Goal: Obtain resource: Download file/media

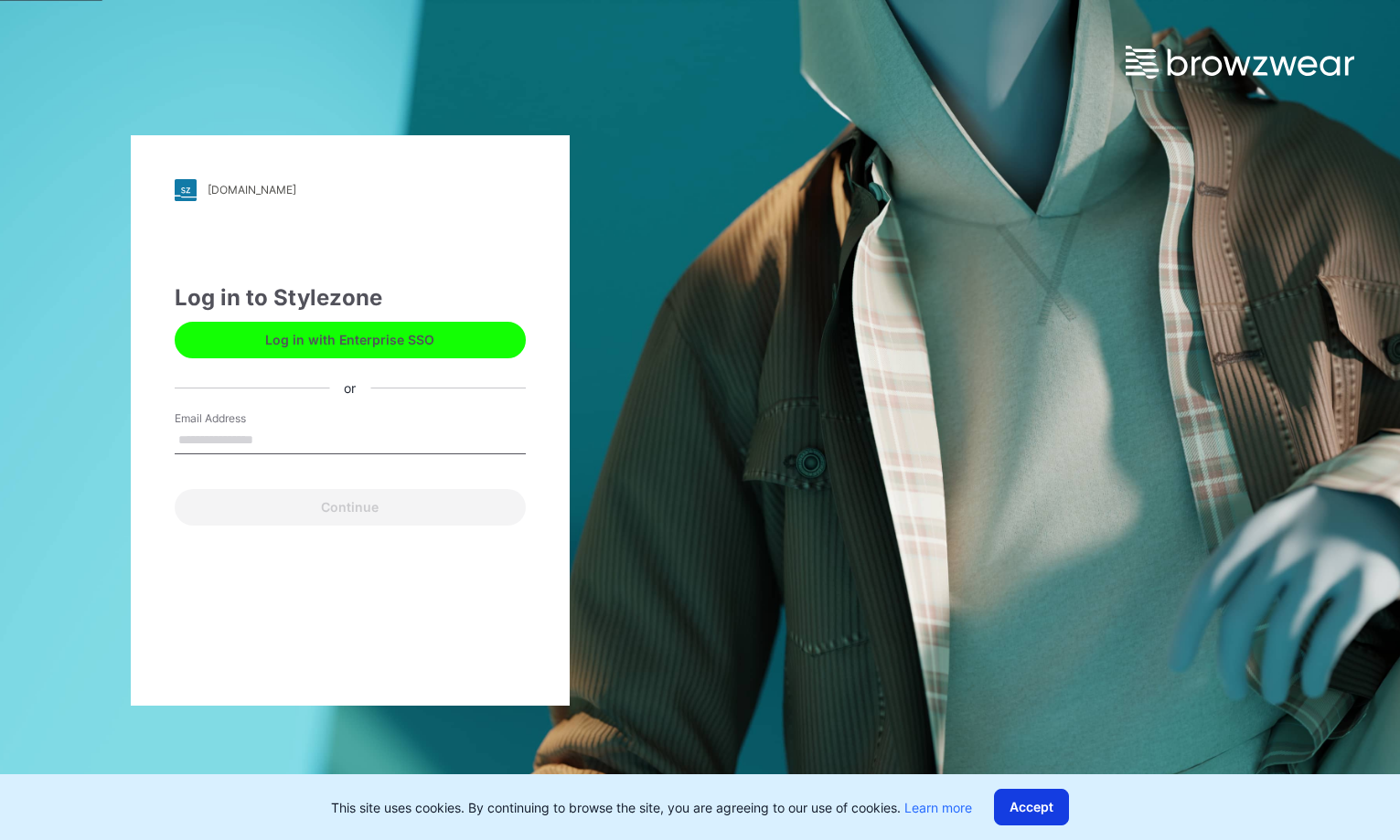
click at [1053, 803] on button "Accept" at bounding box center [1032, 807] width 75 height 37
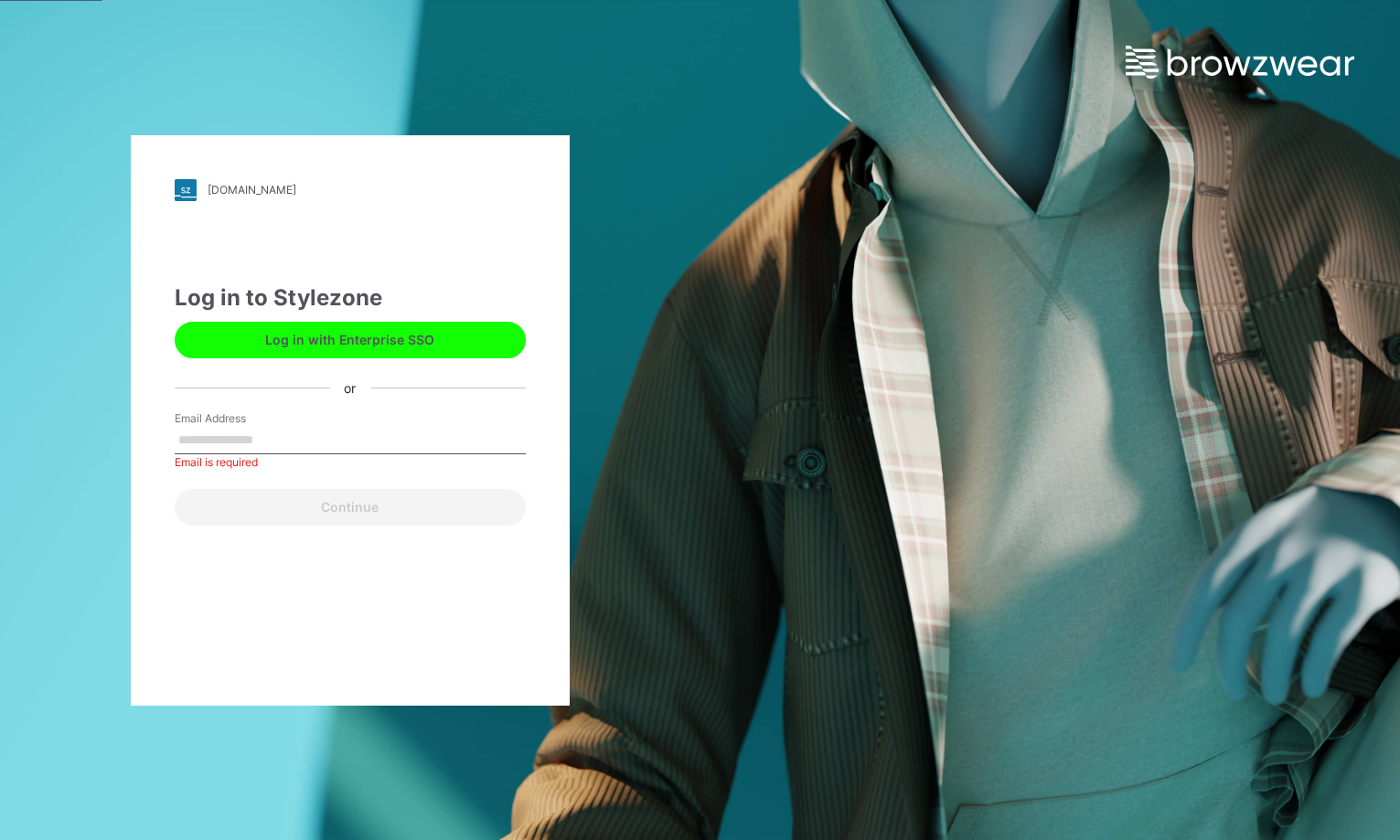
click at [212, 446] on input "Email Address" at bounding box center [350, 441] width 351 height 27
type input "**********"
click at [175, 489] on button "Continue" at bounding box center [350, 507] width 351 height 37
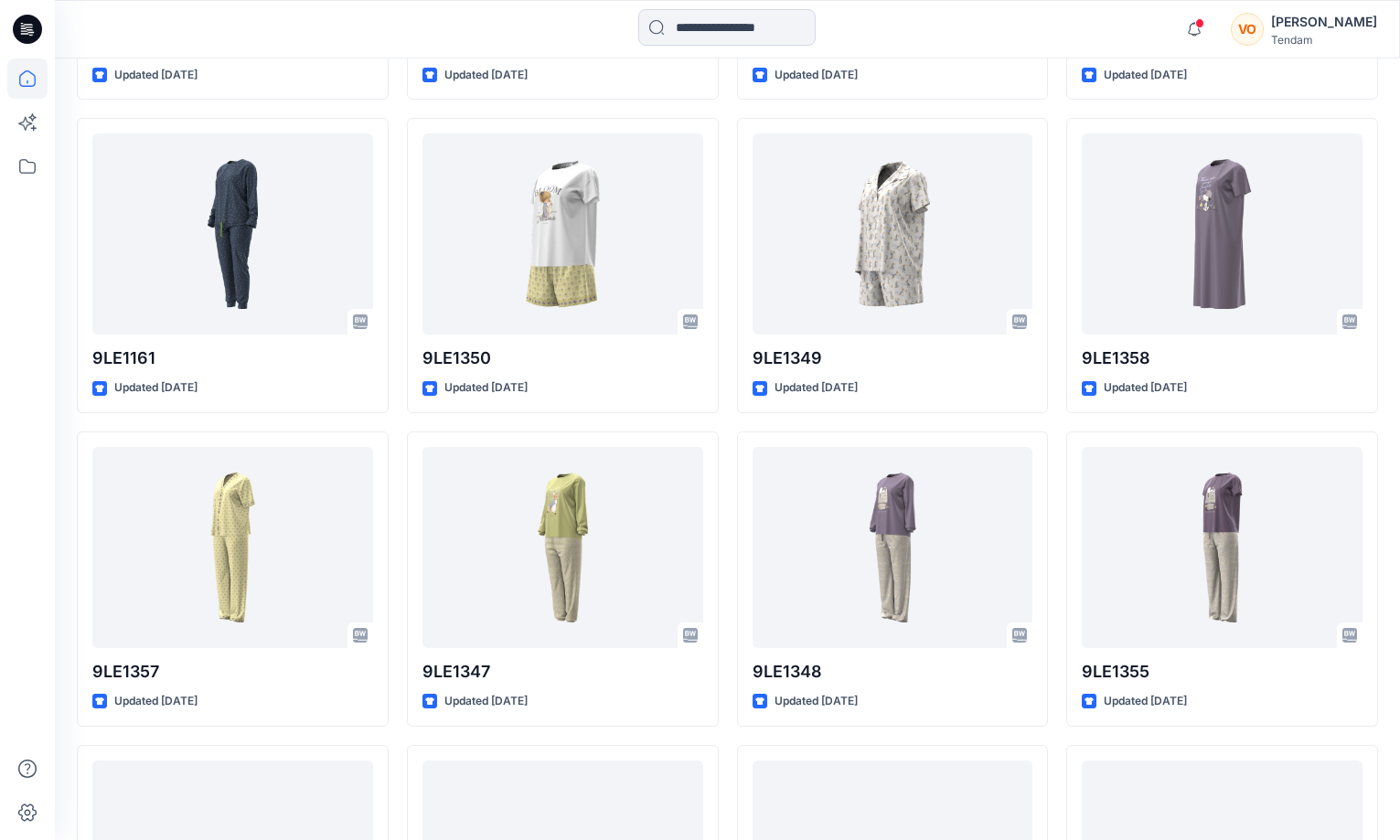
scroll to position [6404, 0]
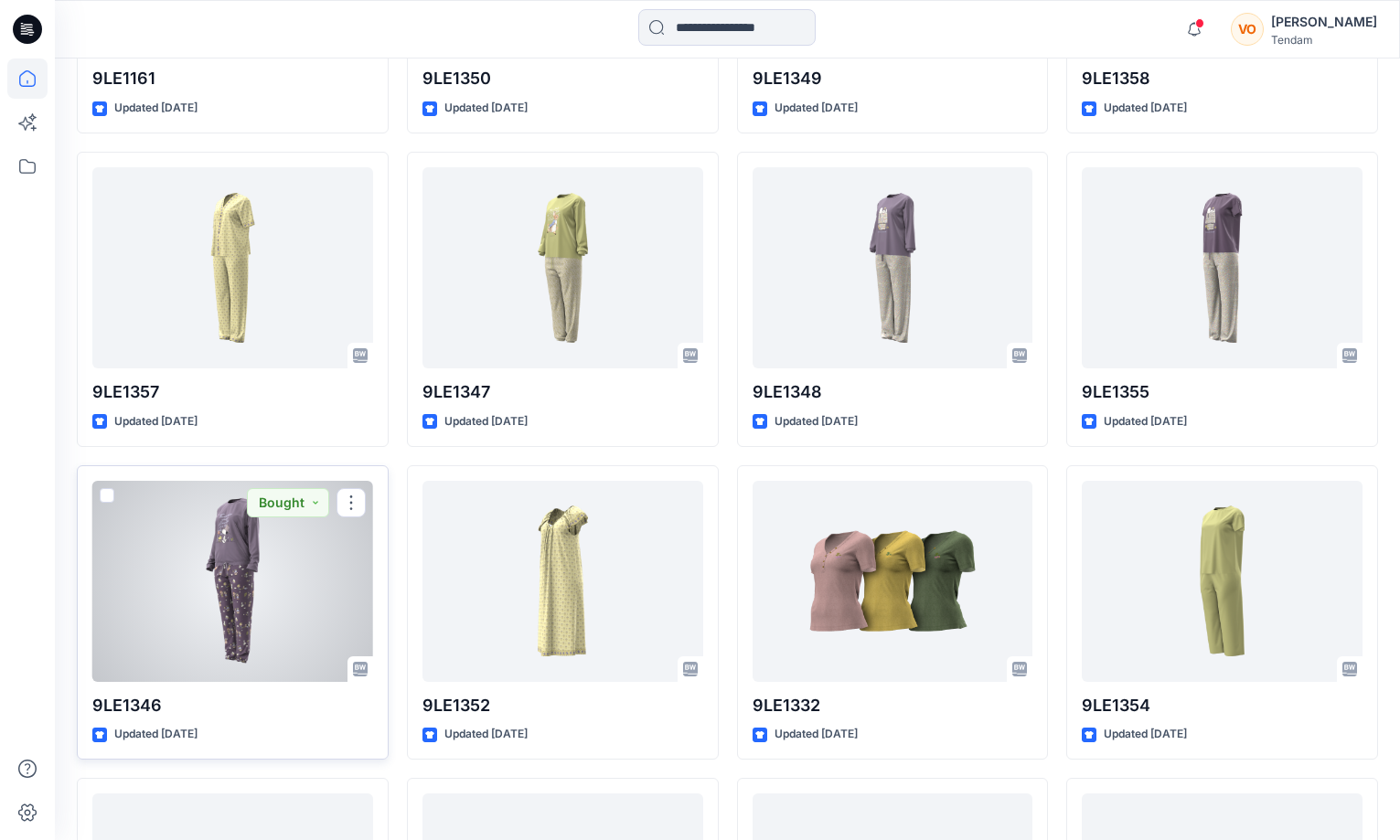
click at [249, 524] on div at bounding box center [233, 582] width 280 height 202
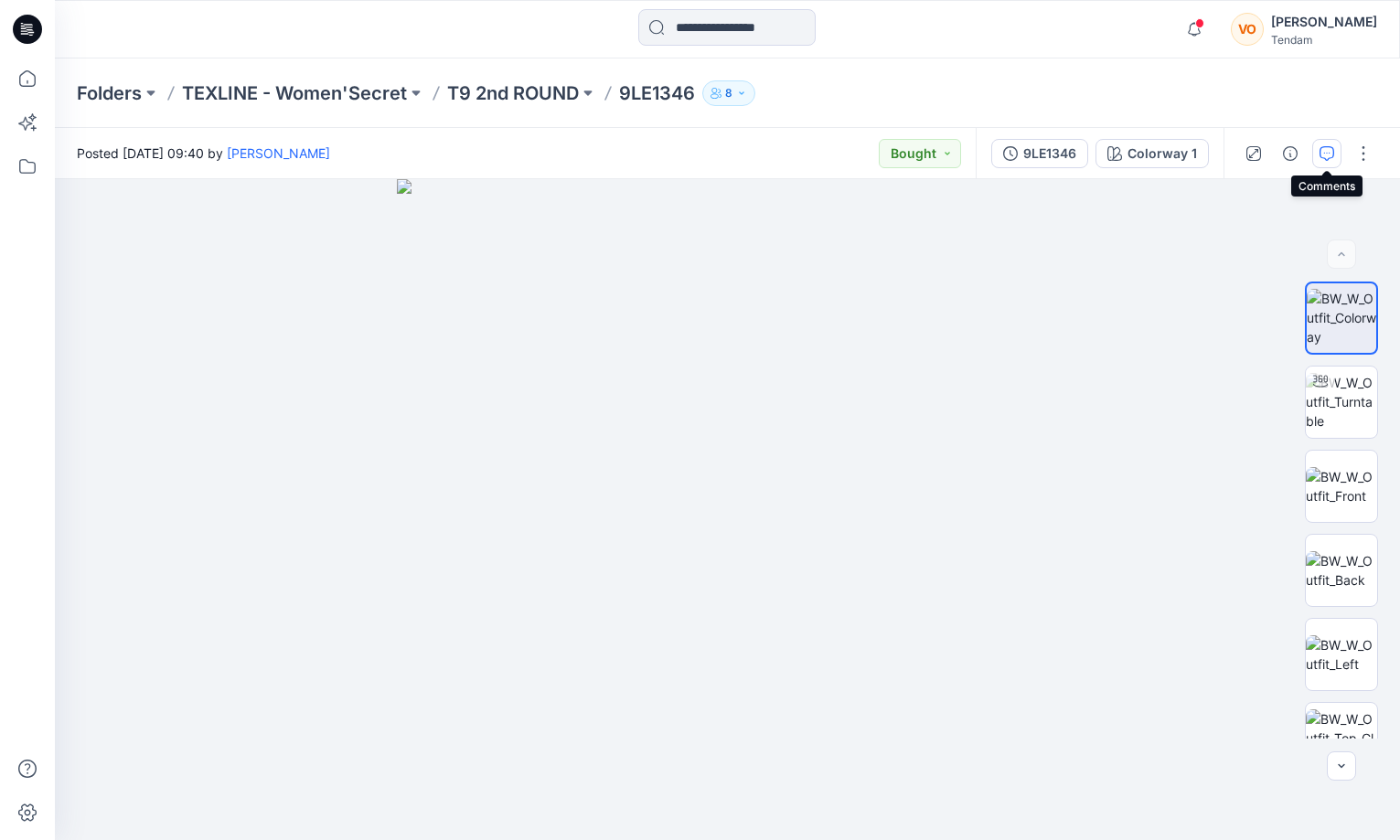
click at [1319, 147] on icon "button" at bounding box center [1327, 154] width 15 height 15
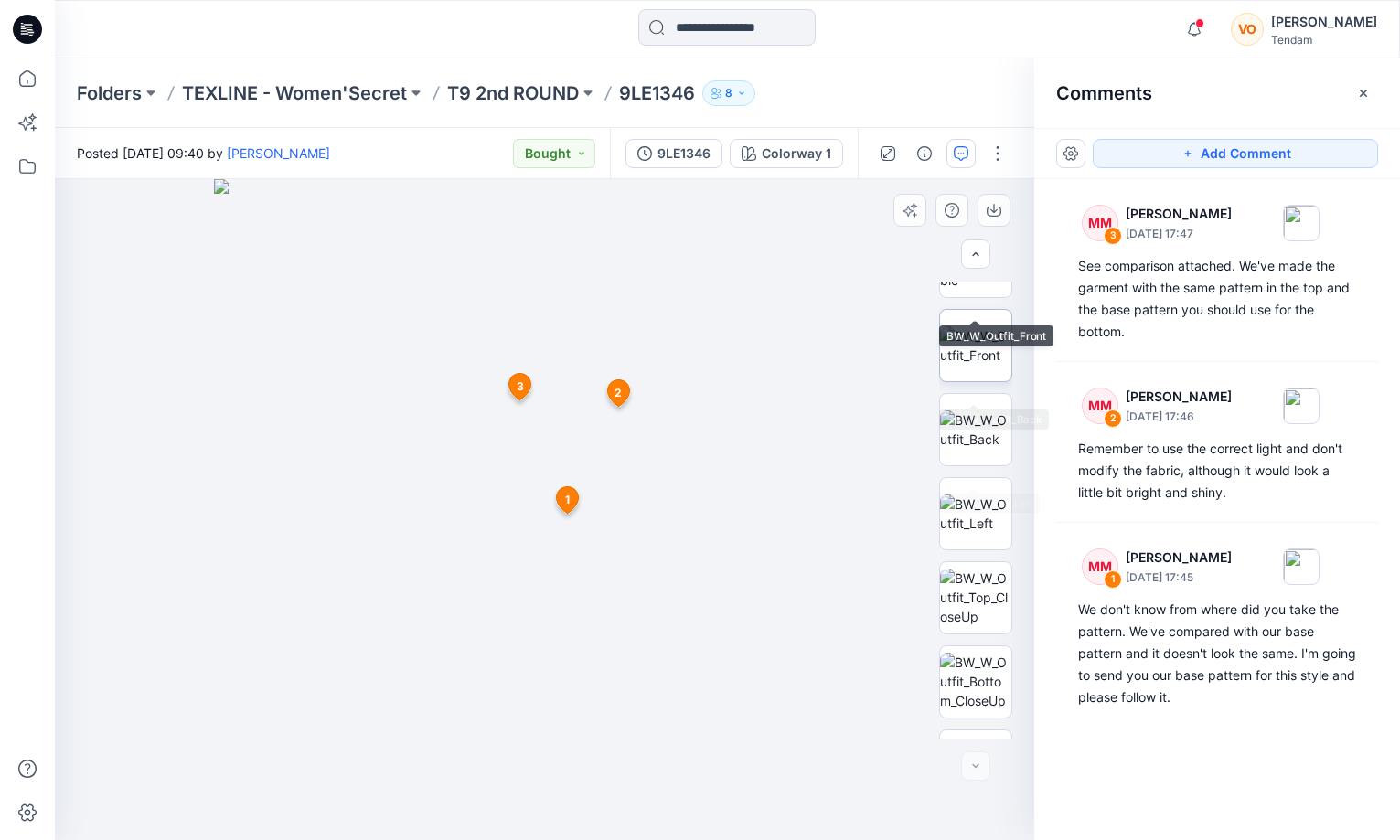
scroll to position [205, 0]
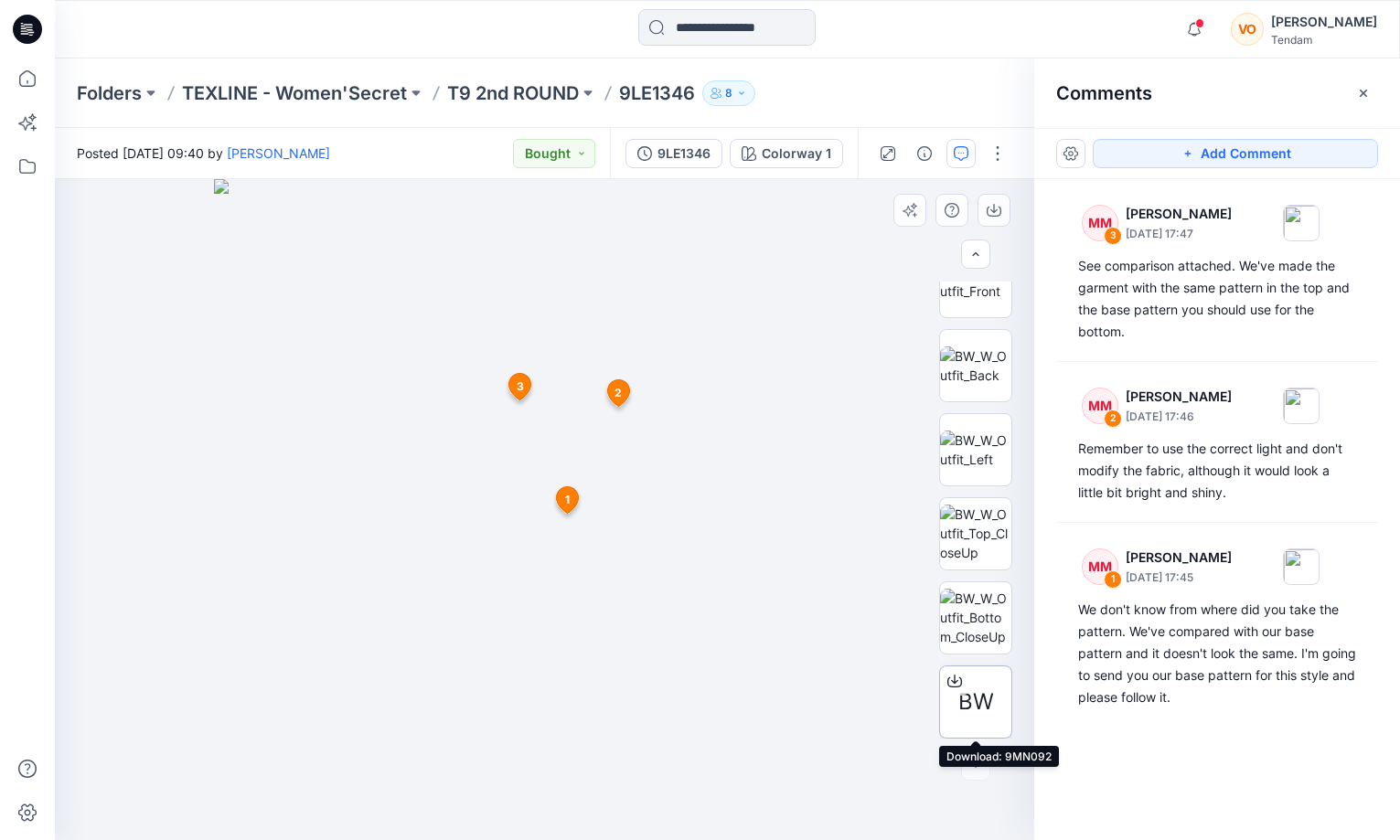
click at [955, 683] on icon at bounding box center [955, 679] width 7 height 9
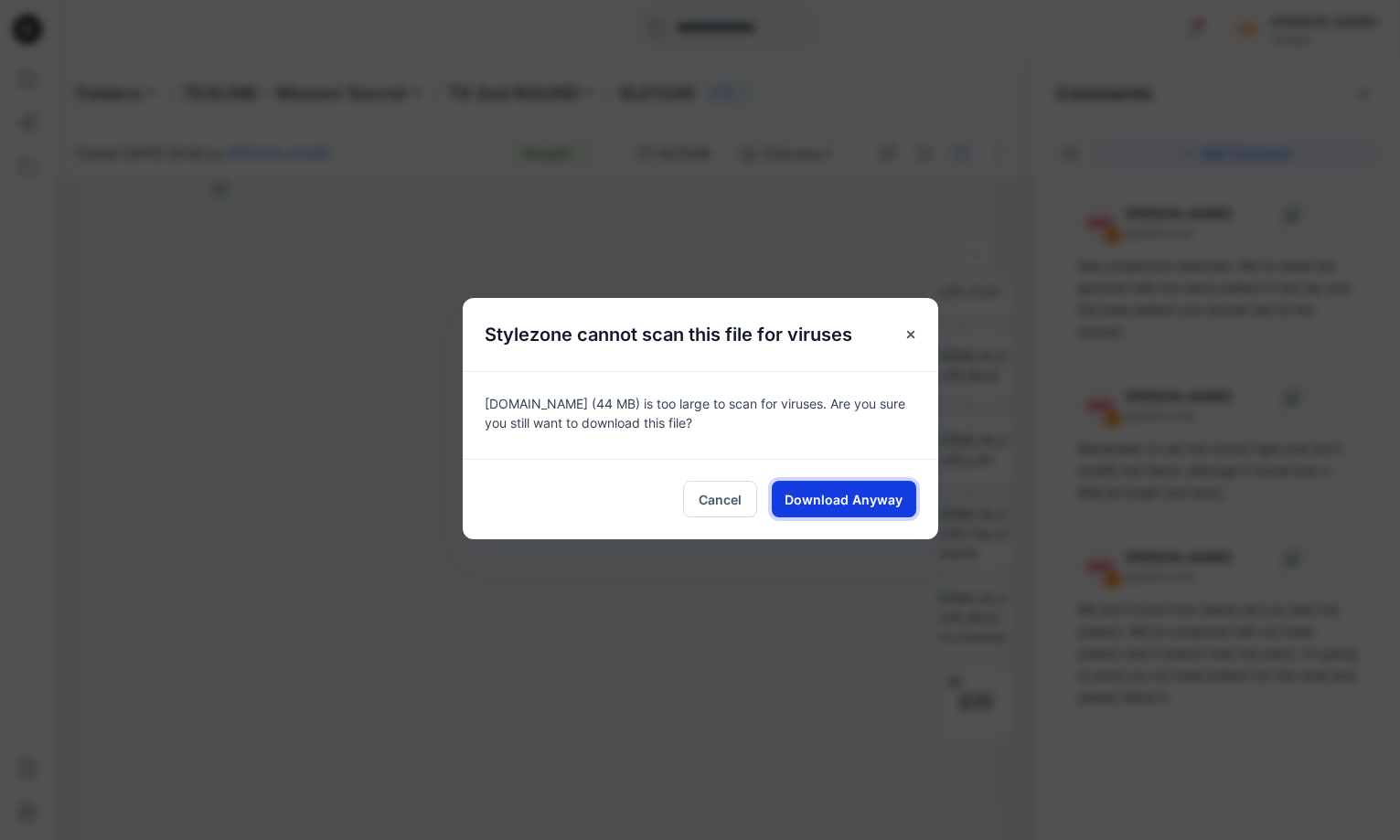
click at [839, 495] on span "Download Anyway" at bounding box center [843, 499] width 118 height 19
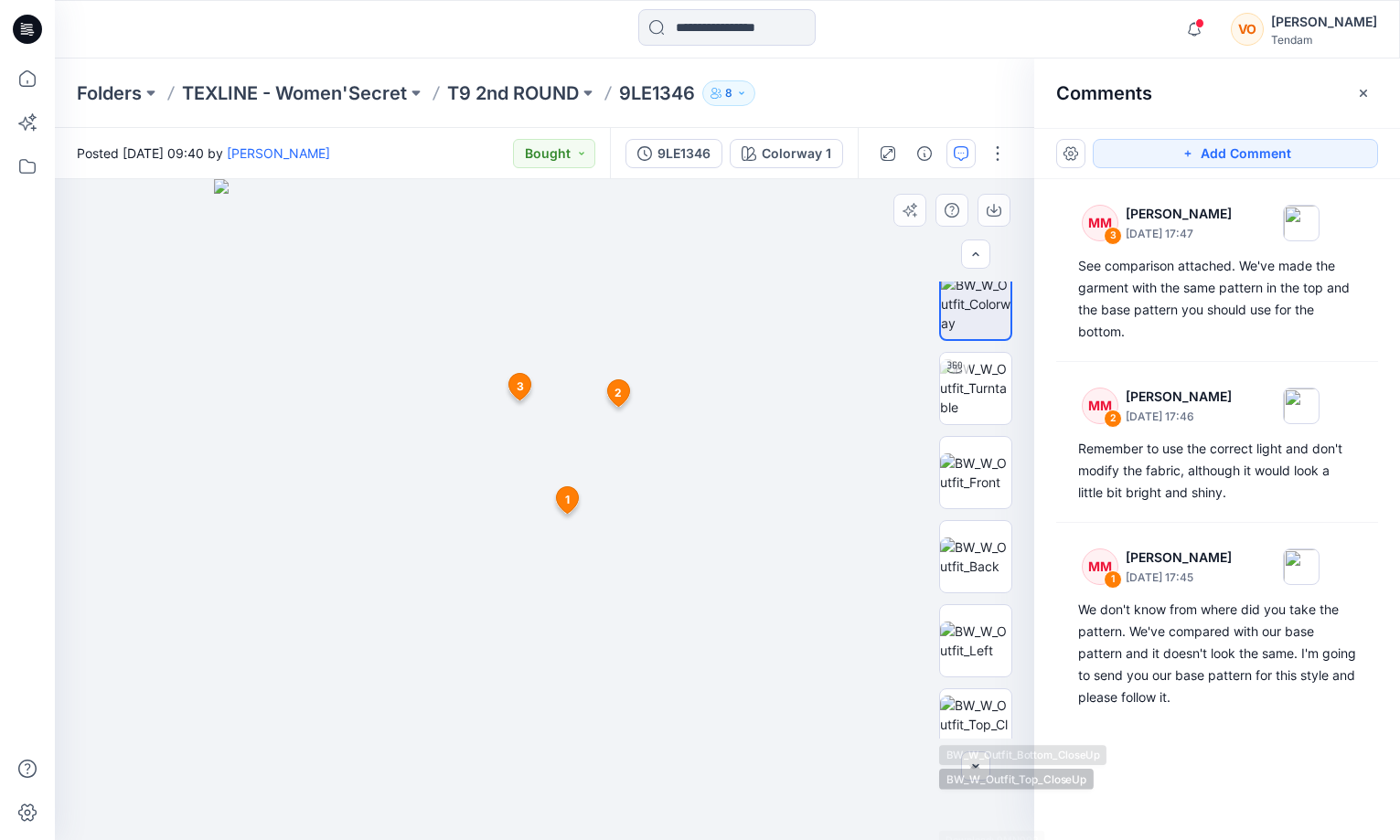
scroll to position [0, 0]
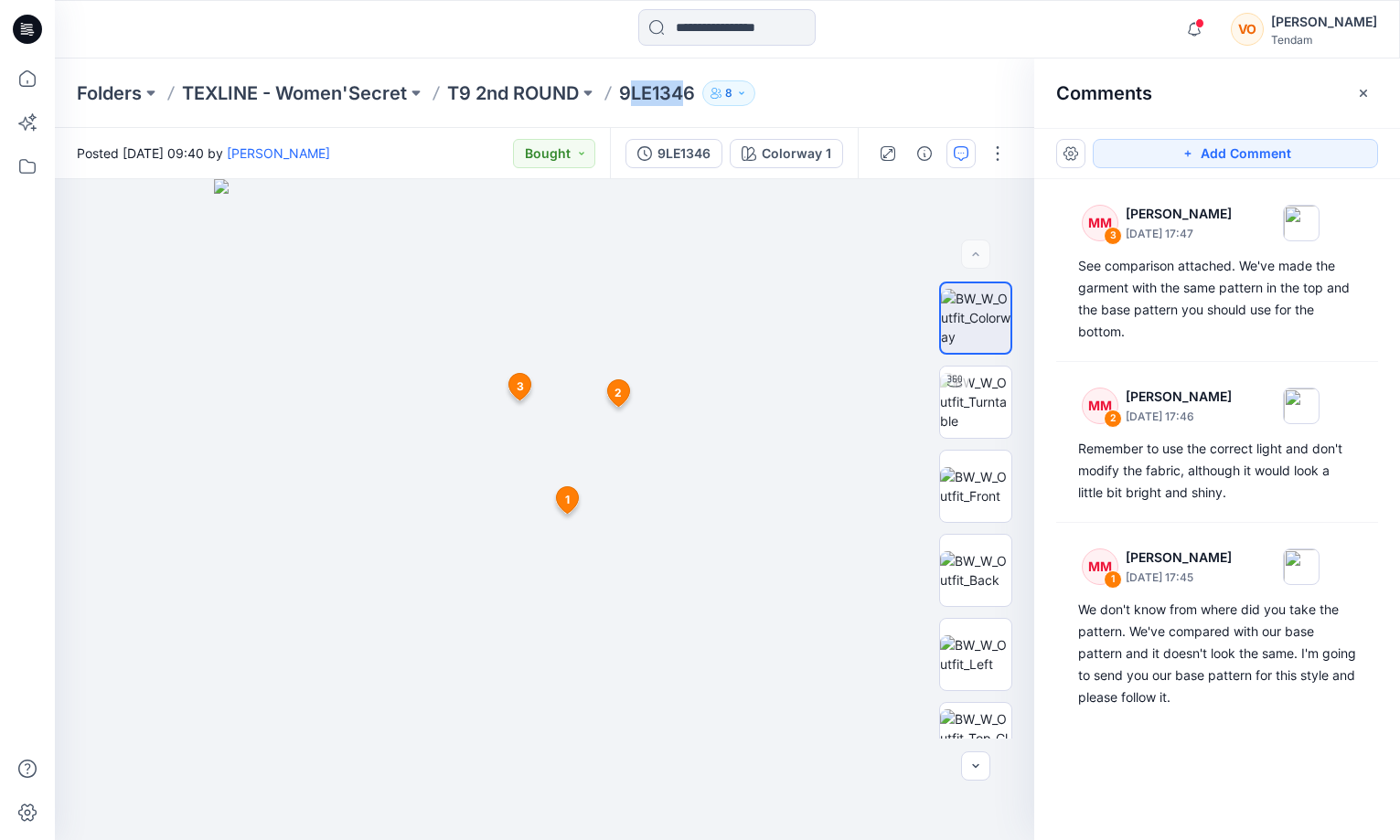
drag, startPoint x: 629, startPoint y: 98, endPoint x: 689, endPoint y: 101, distance: 60.1
click at [689, 101] on p "9LE1346" at bounding box center [657, 93] width 76 height 26
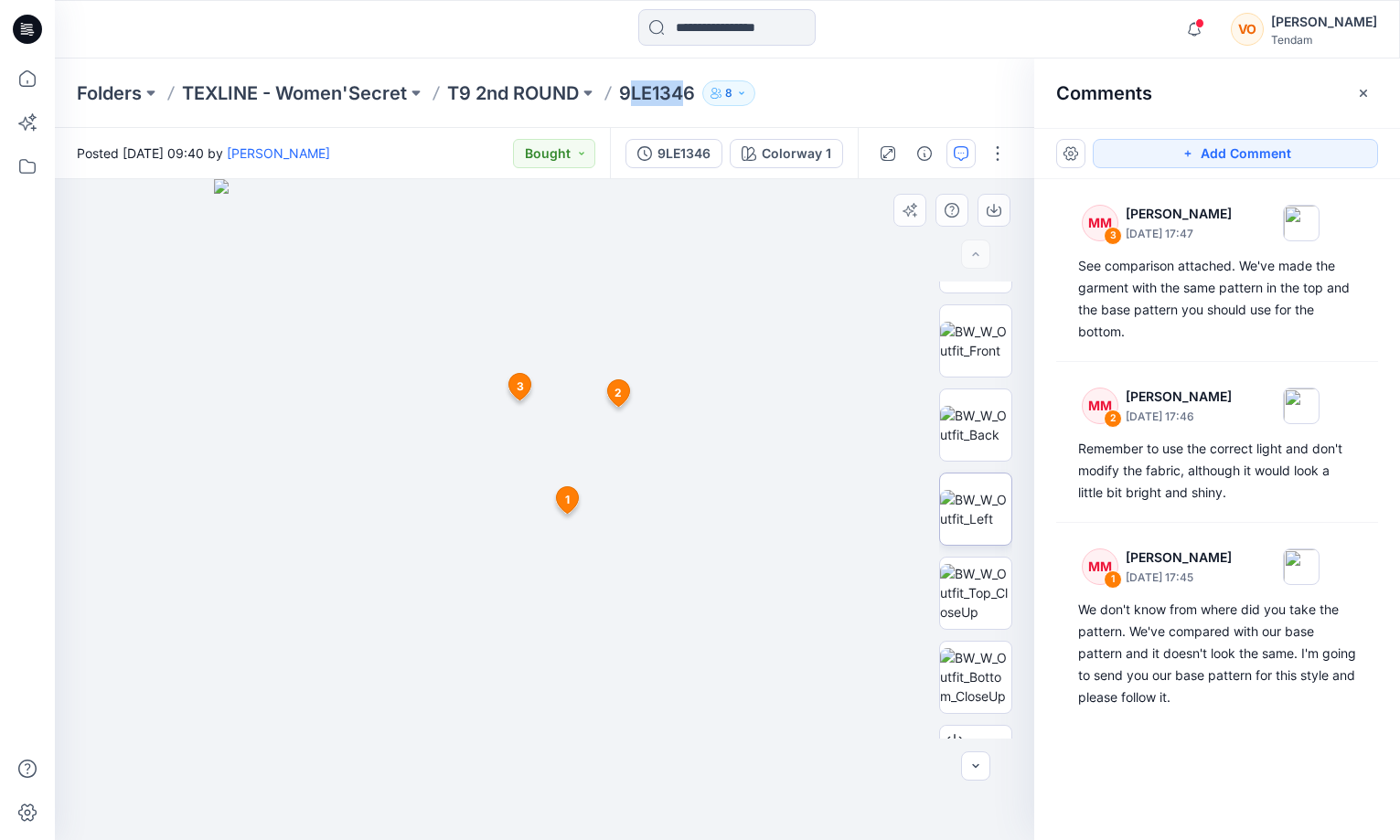
scroll to position [205, 0]
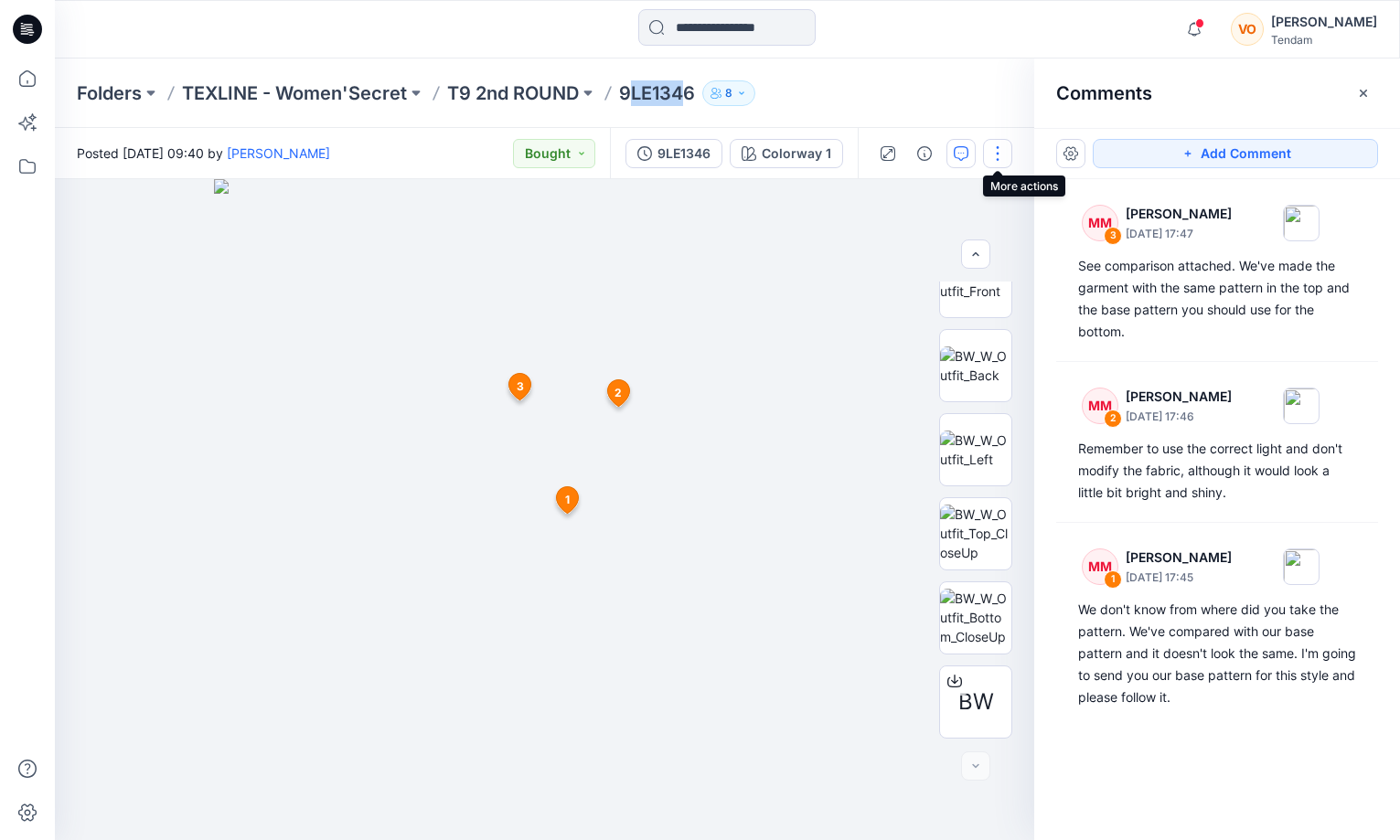
click at [996, 150] on button "button" at bounding box center [998, 154] width 29 height 29
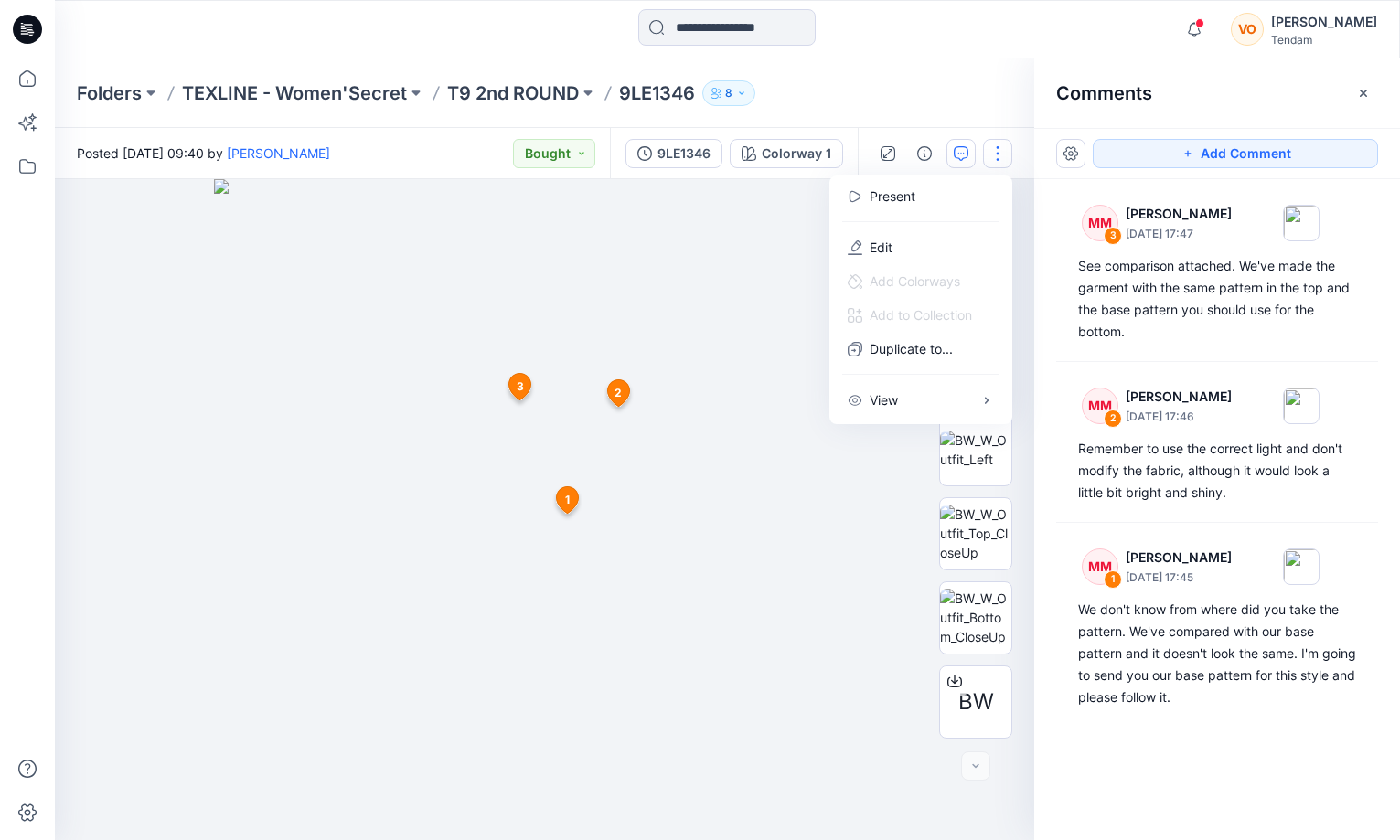
click at [996, 150] on button "button" at bounding box center [998, 154] width 29 height 29
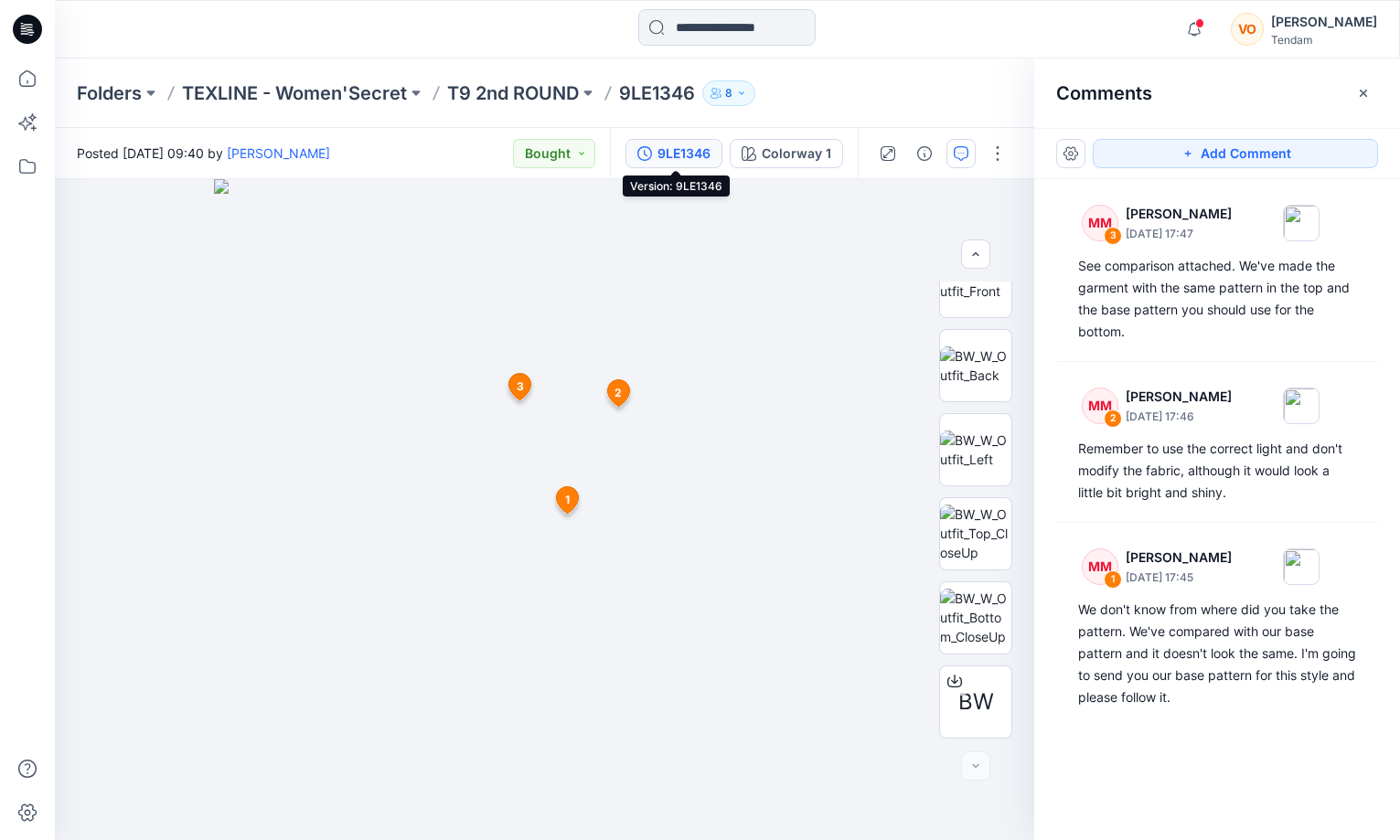
click at [687, 149] on div "9LE1346" at bounding box center [684, 154] width 53 height 20
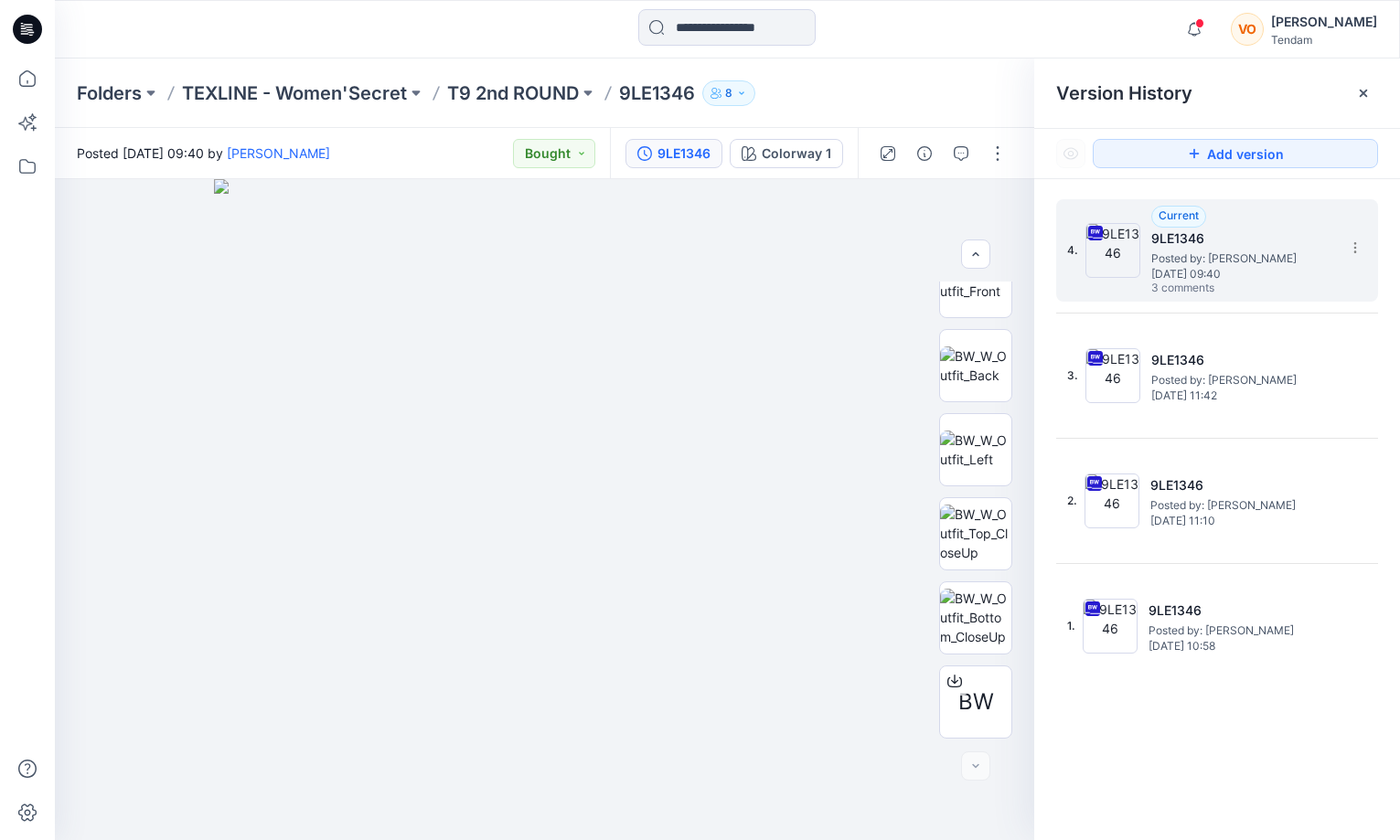
click at [1339, 246] on div "4. Current 9LE1346 Posted by: [PERSON_NAME] [DATE] 09:40 3 comments" at bounding box center [1204, 251] width 274 height 88
click at [1342, 246] on section at bounding box center [1354, 247] width 29 height 29
click at [1292, 278] on span "Download Source BW File" at bounding box center [1262, 283] width 153 height 22
click at [343, 95] on p "TEXLINE - Women'Secret" at bounding box center [295, 93] width 225 height 26
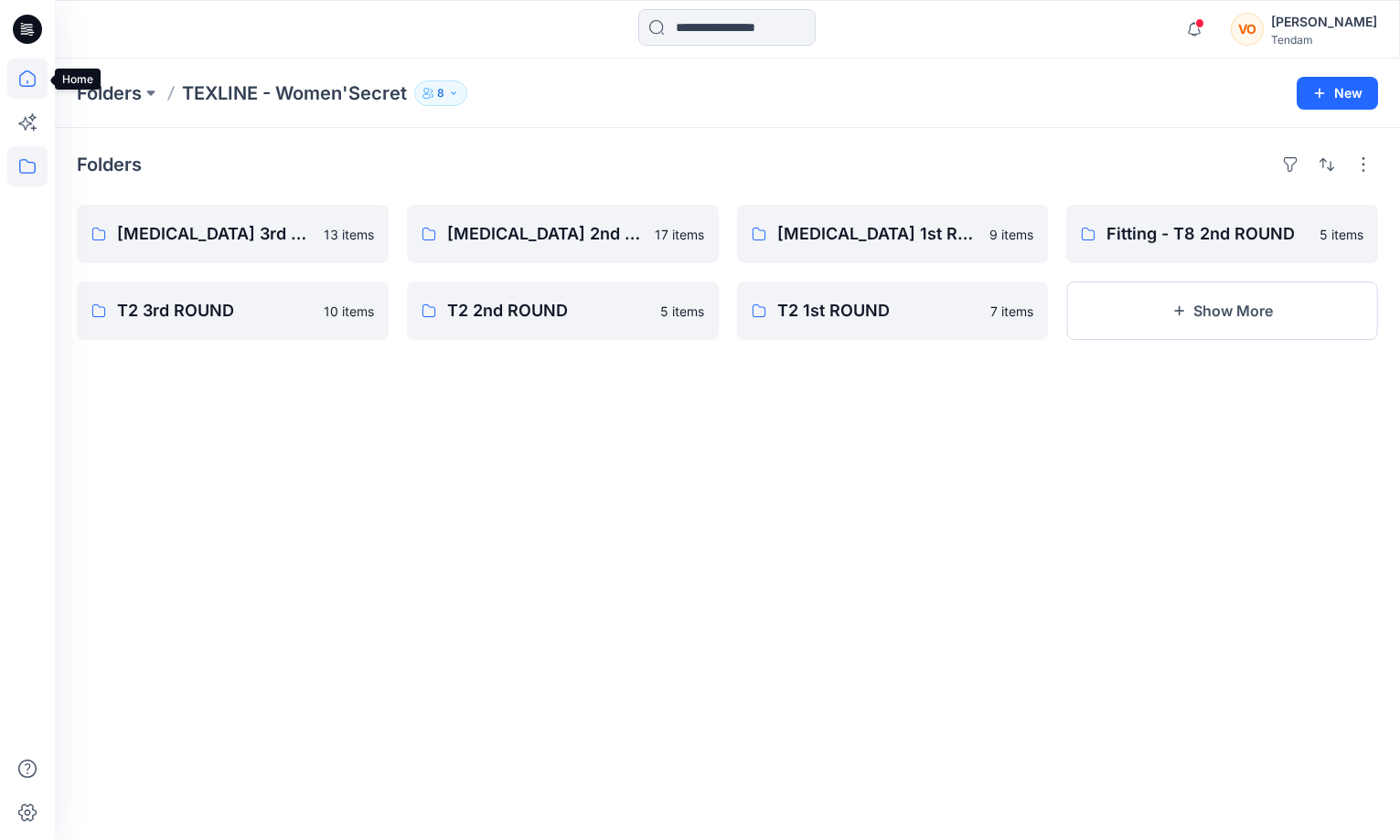
click at [19, 86] on icon at bounding box center [27, 79] width 40 height 40
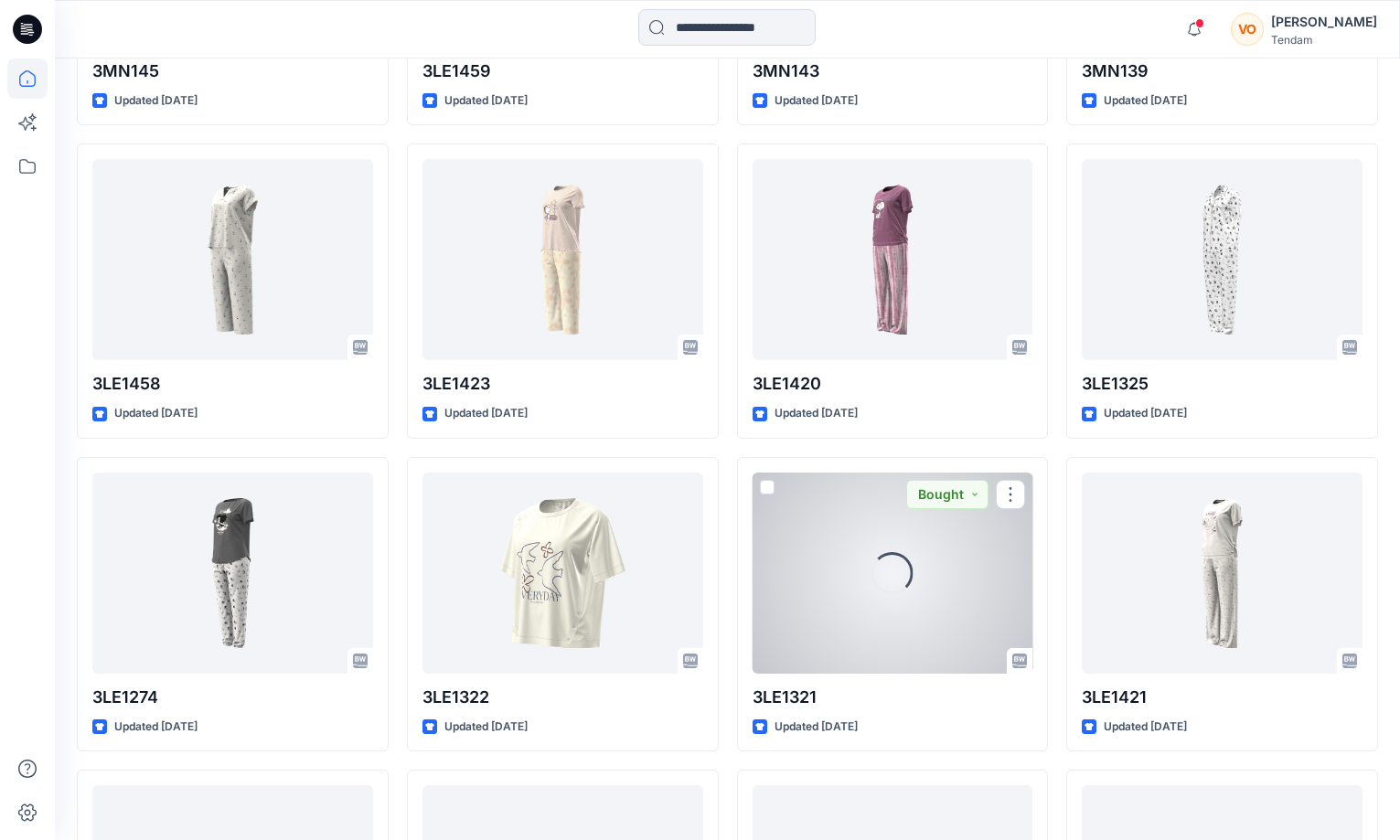
scroll to position [2934, 0]
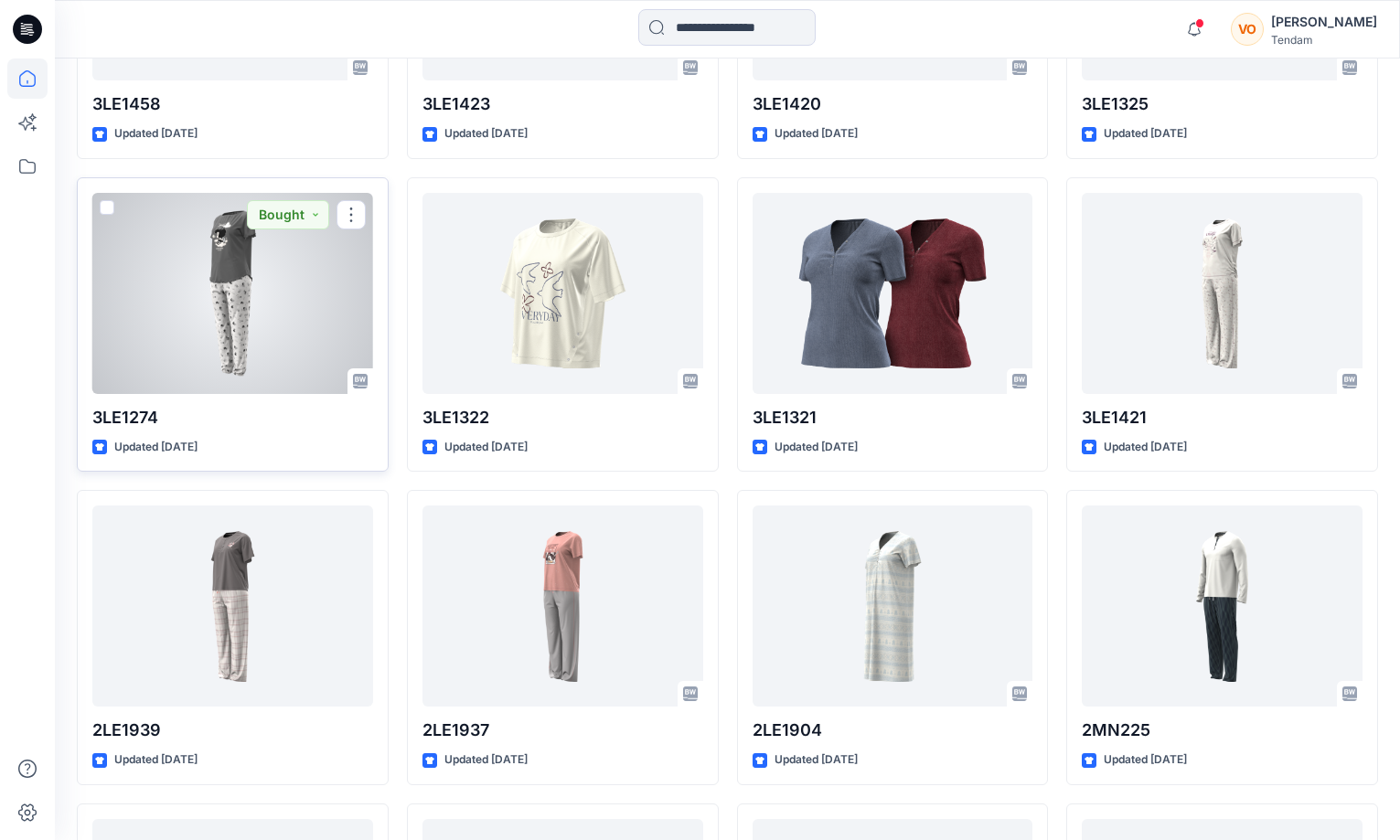
click at [245, 270] on div at bounding box center [233, 294] width 280 height 202
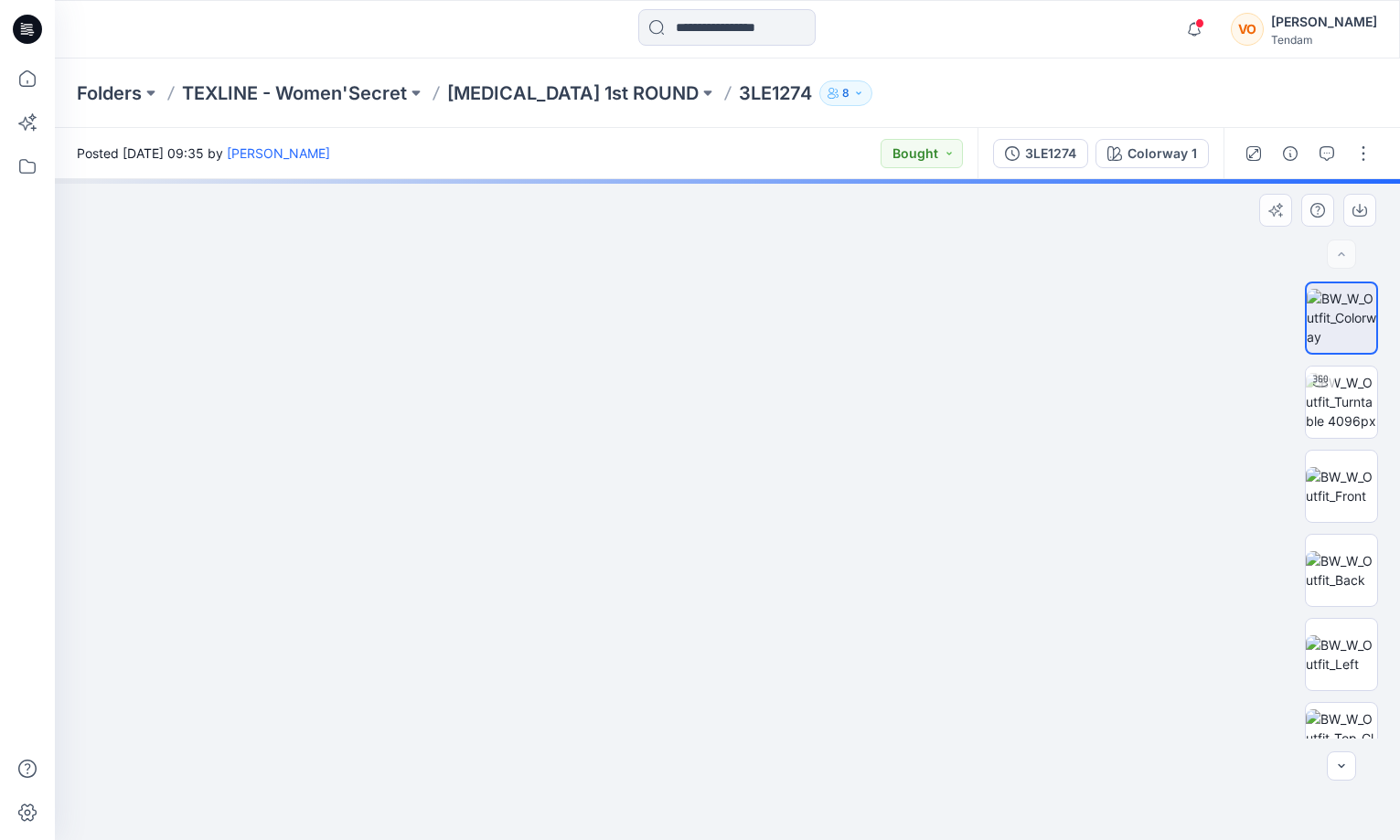
drag, startPoint x: 694, startPoint y: 335, endPoint x: 730, endPoint y: 705, distance: 371.7
click at [730, 705] on img at bounding box center [764, 255] width 2423 height 1173
click at [1052, 148] on div "3LE1274" at bounding box center [1051, 154] width 51 height 20
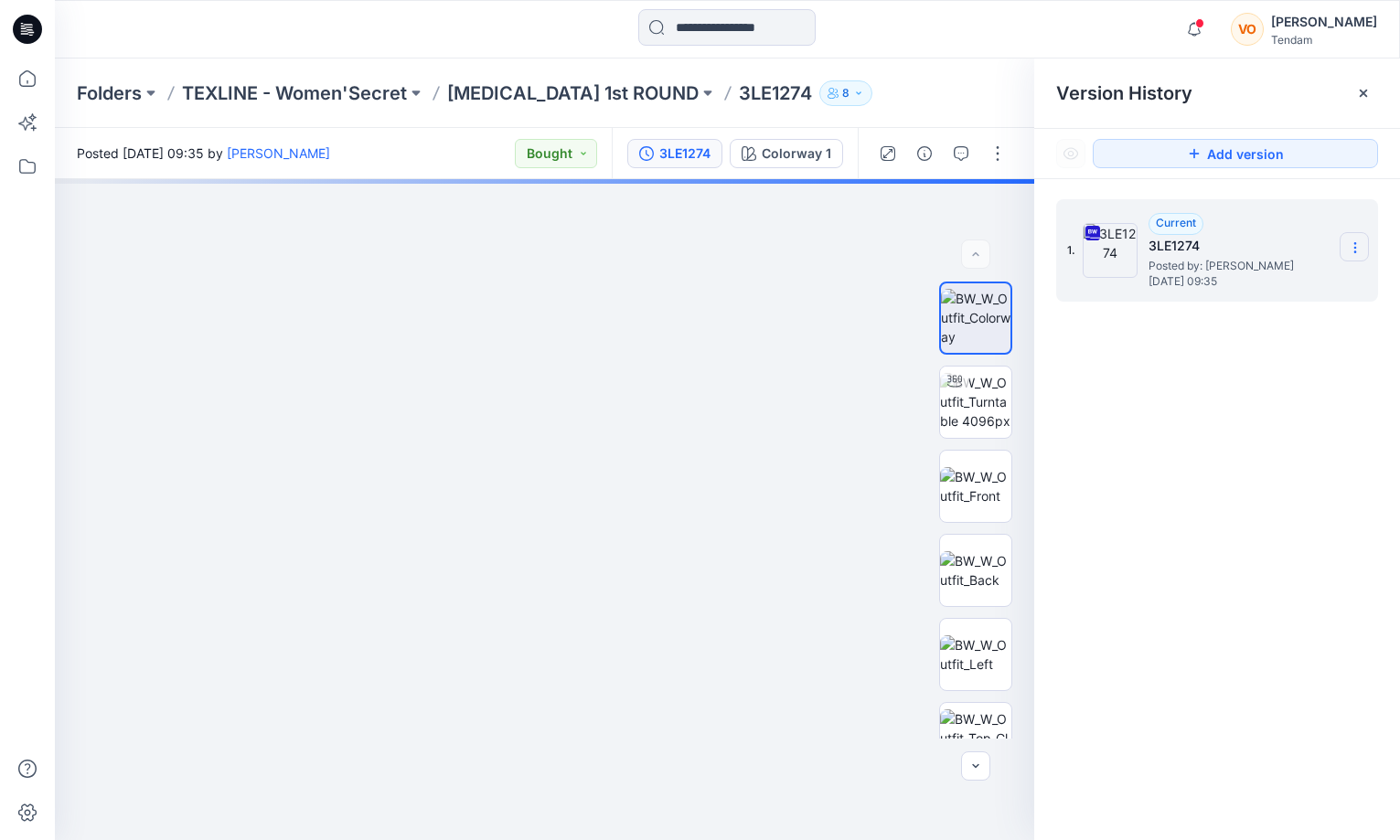
click at [1346, 252] on section at bounding box center [1354, 247] width 29 height 29
click at [1263, 285] on span "Download Source BW File" at bounding box center [1262, 283] width 153 height 22
click at [27, 78] on icon at bounding box center [27, 79] width 40 height 40
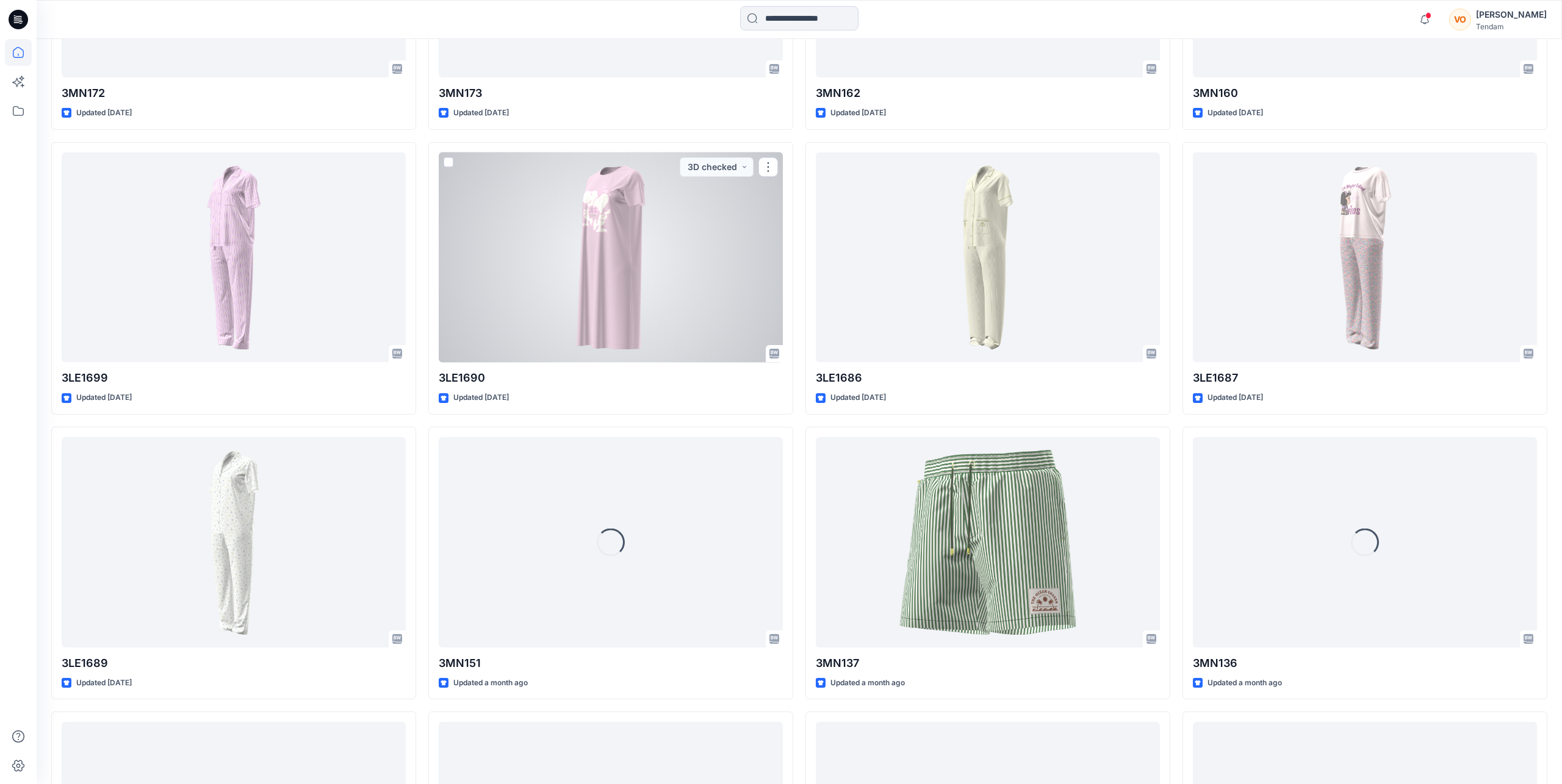
scroll to position [1148, 0]
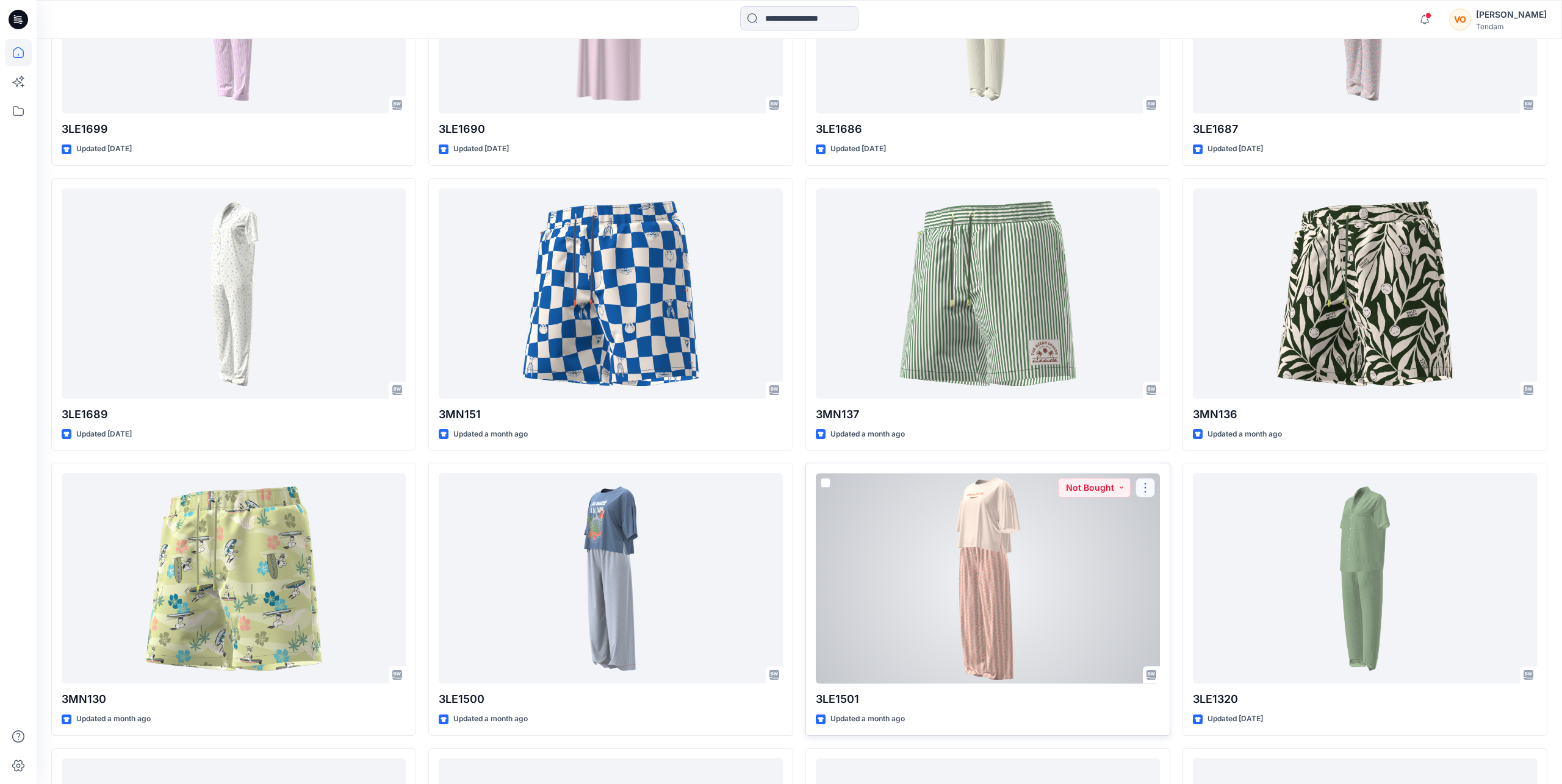
click at [934, 486] on button "button" at bounding box center [1145, 488] width 20 height 20
click at [934, 553] on div at bounding box center [987, 578] width 344 height 210
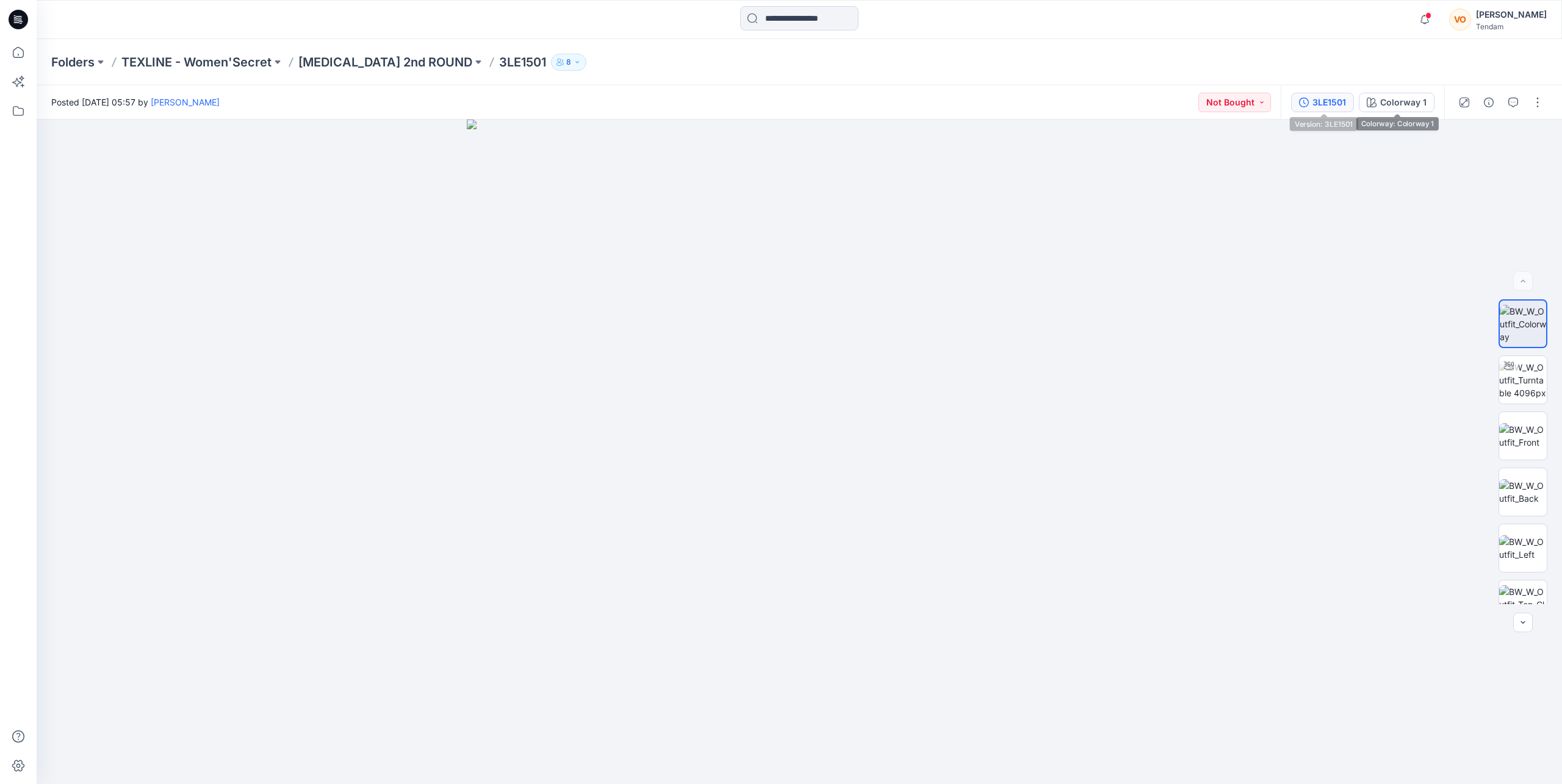
click at [934, 98] on div "3LE1501" at bounding box center [1329, 103] width 34 height 13
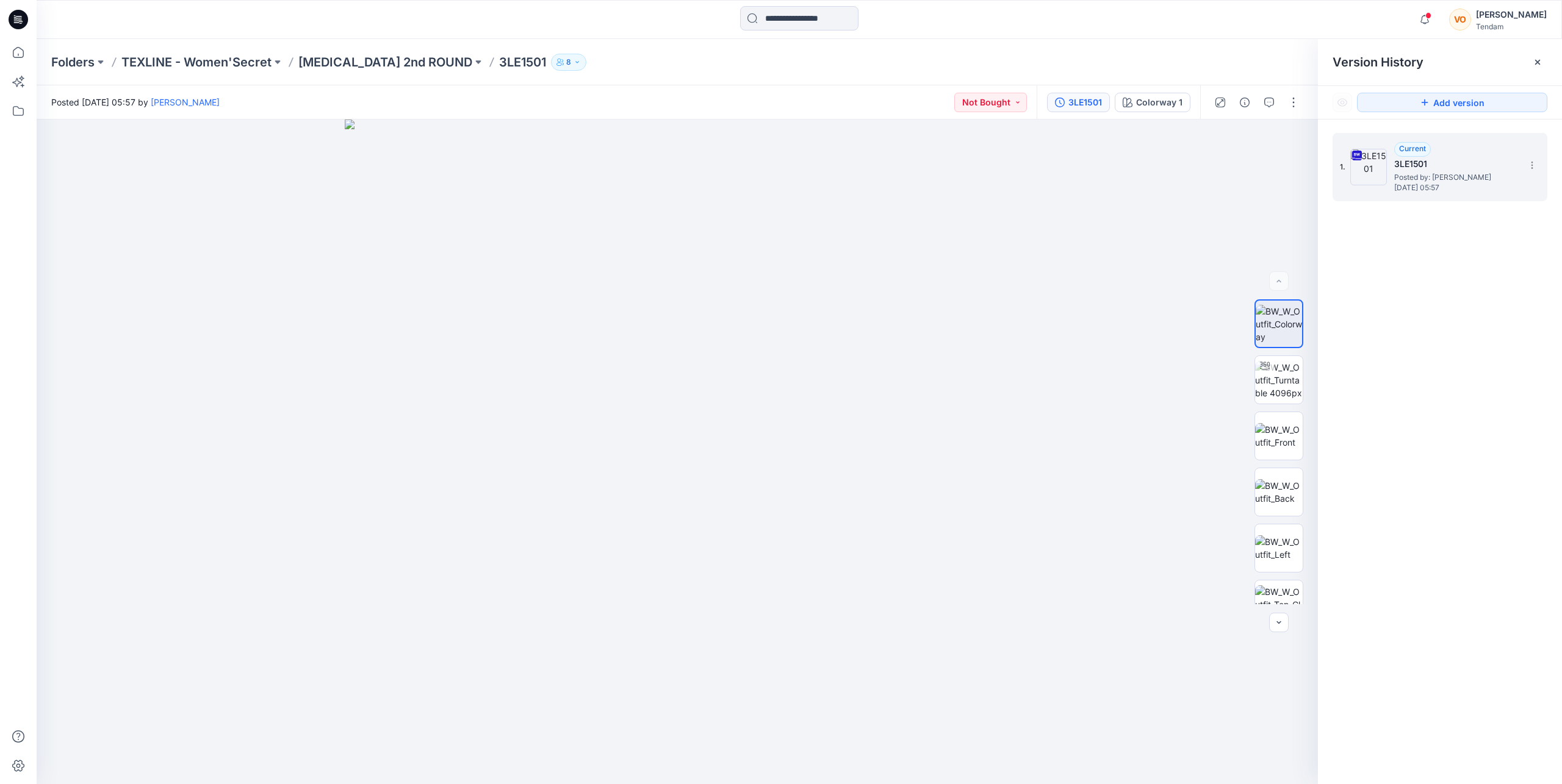
click at [934, 164] on div "1. Current 3LE1501 Posted by: [PERSON_NAME] [DATE] 05:57" at bounding box center [1431, 167] width 183 height 59
click at [934, 164] on icon at bounding box center [1532, 165] width 10 height 10
click at [934, 192] on span "Download Source BW File" at bounding box center [1470, 189] width 102 height 15
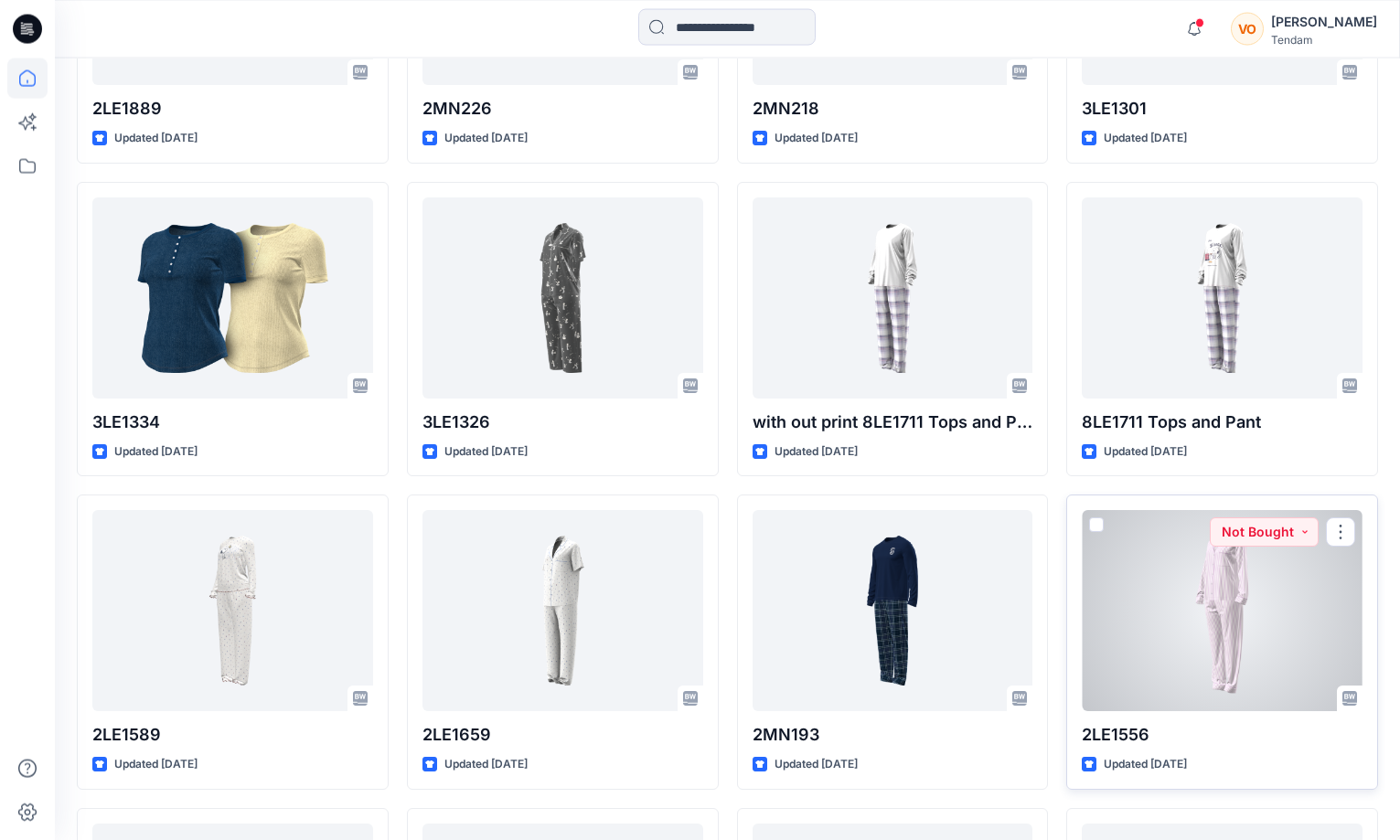
scroll to position [3873, 0]
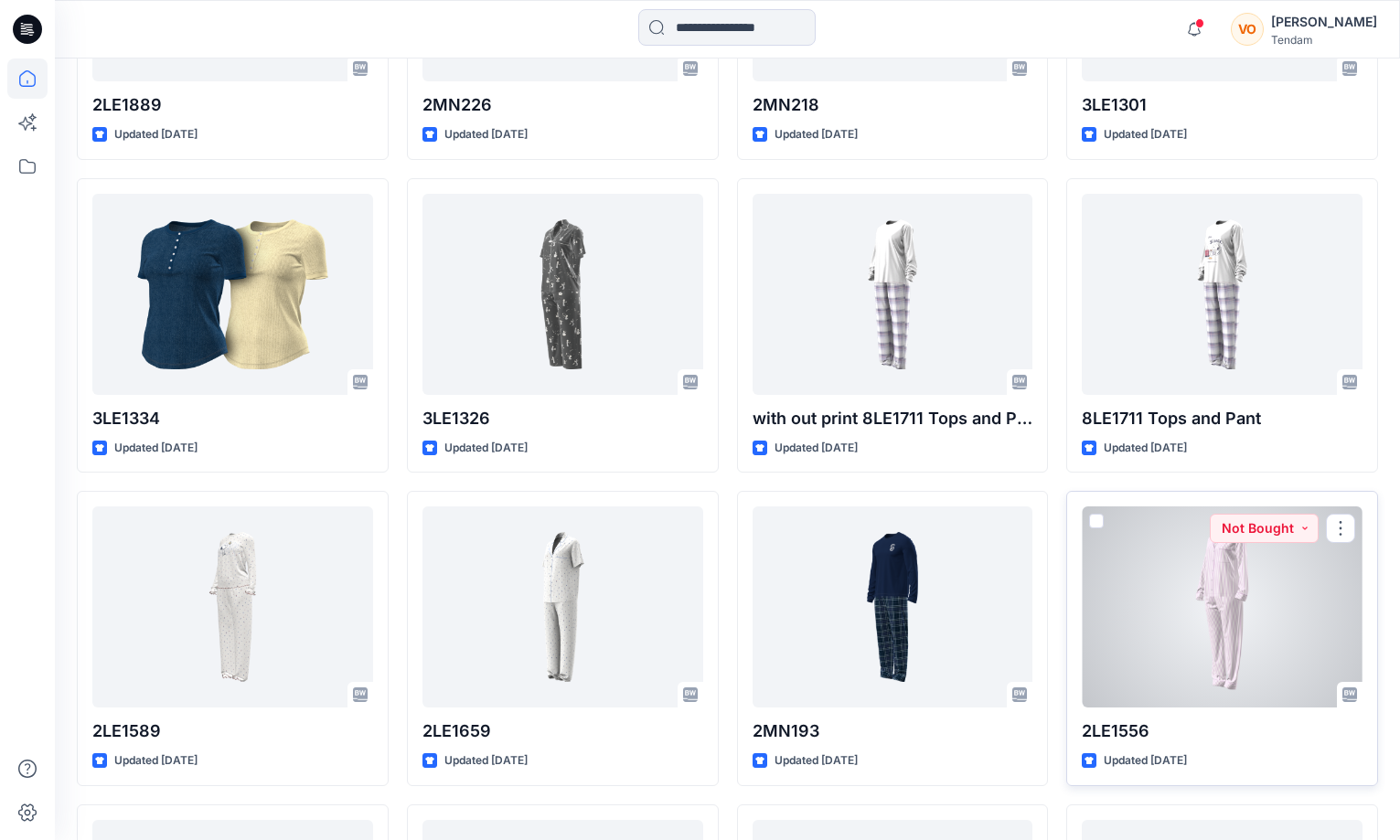
click at [1143, 612] on div at bounding box center [1222, 607] width 280 height 202
